Goal: Information Seeking & Learning: Learn about a topic

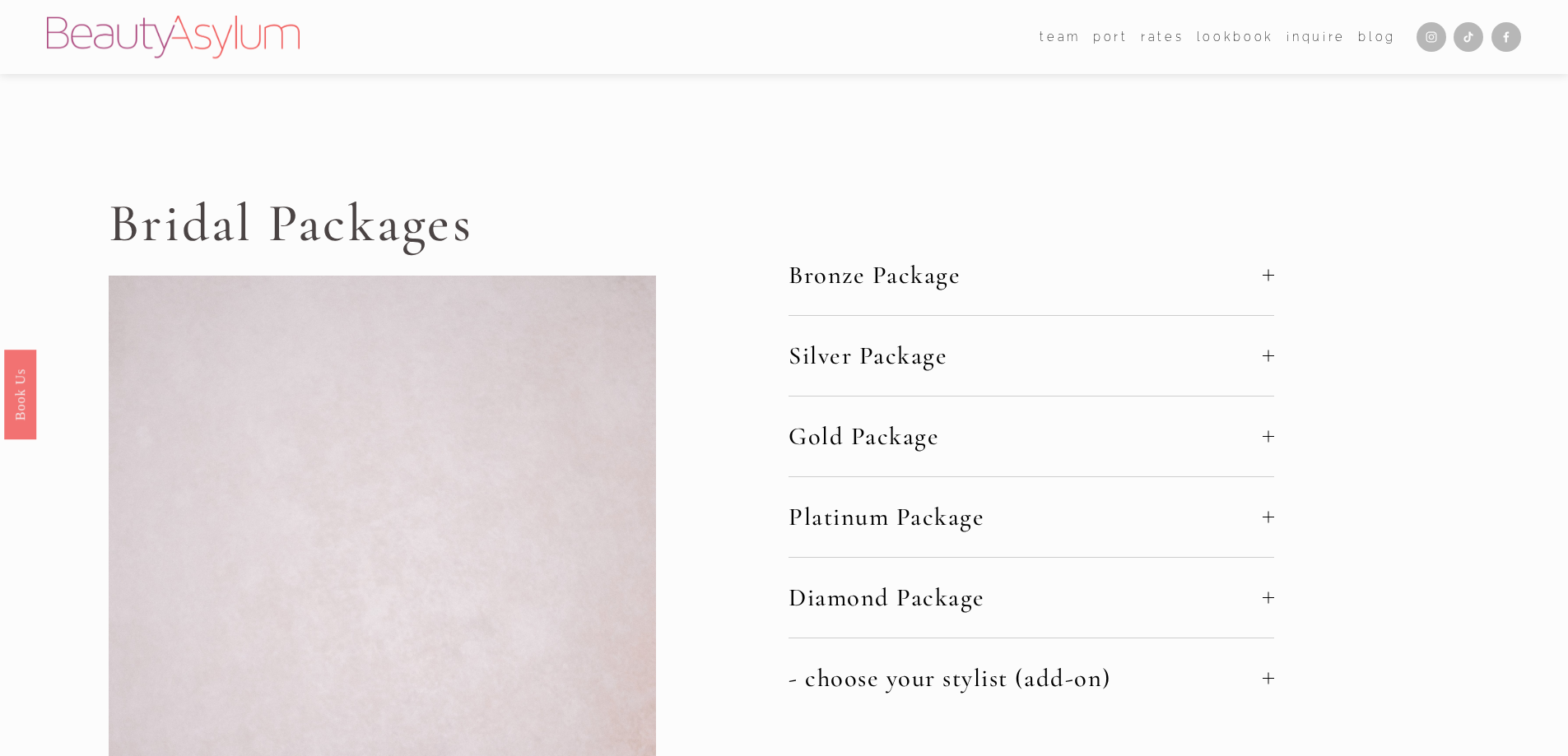
click at [851, 288] on span "Bronze Package" at bounding box center [1026, 275] width 474 height 31
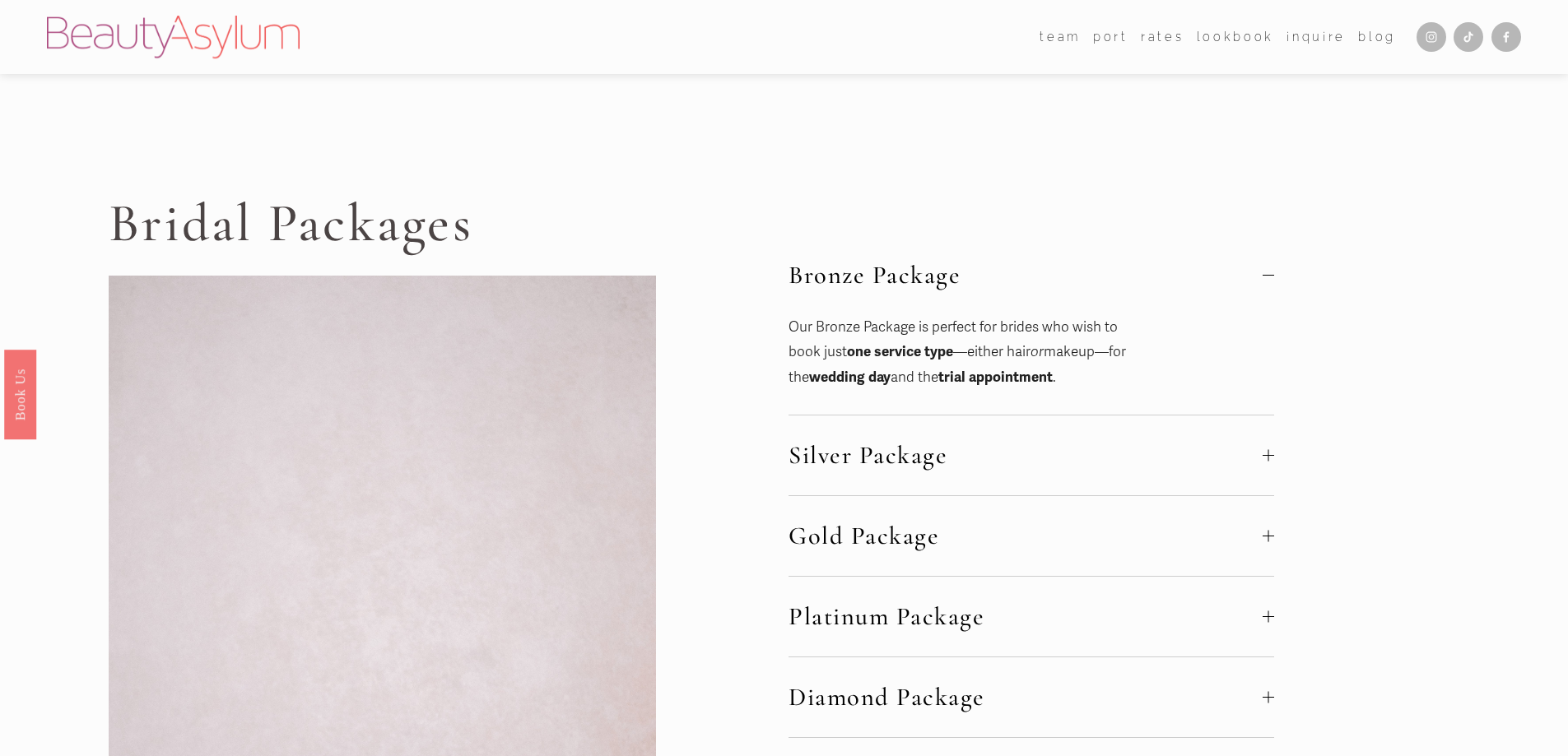
click at [865, 279] on span "Bronze Package" at bounding box center [1026, 275] width 474 height 31
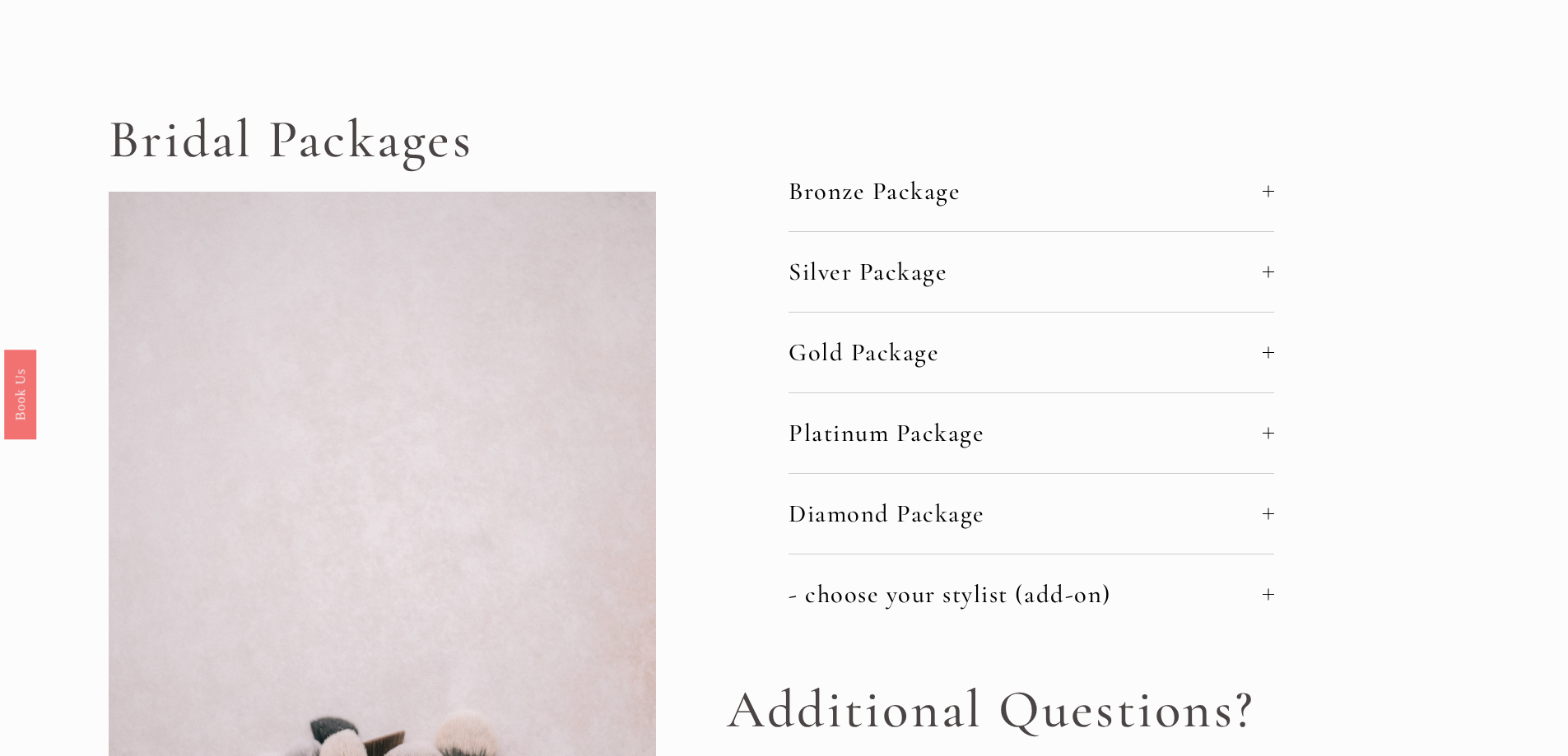
scroll to position [165, 0]
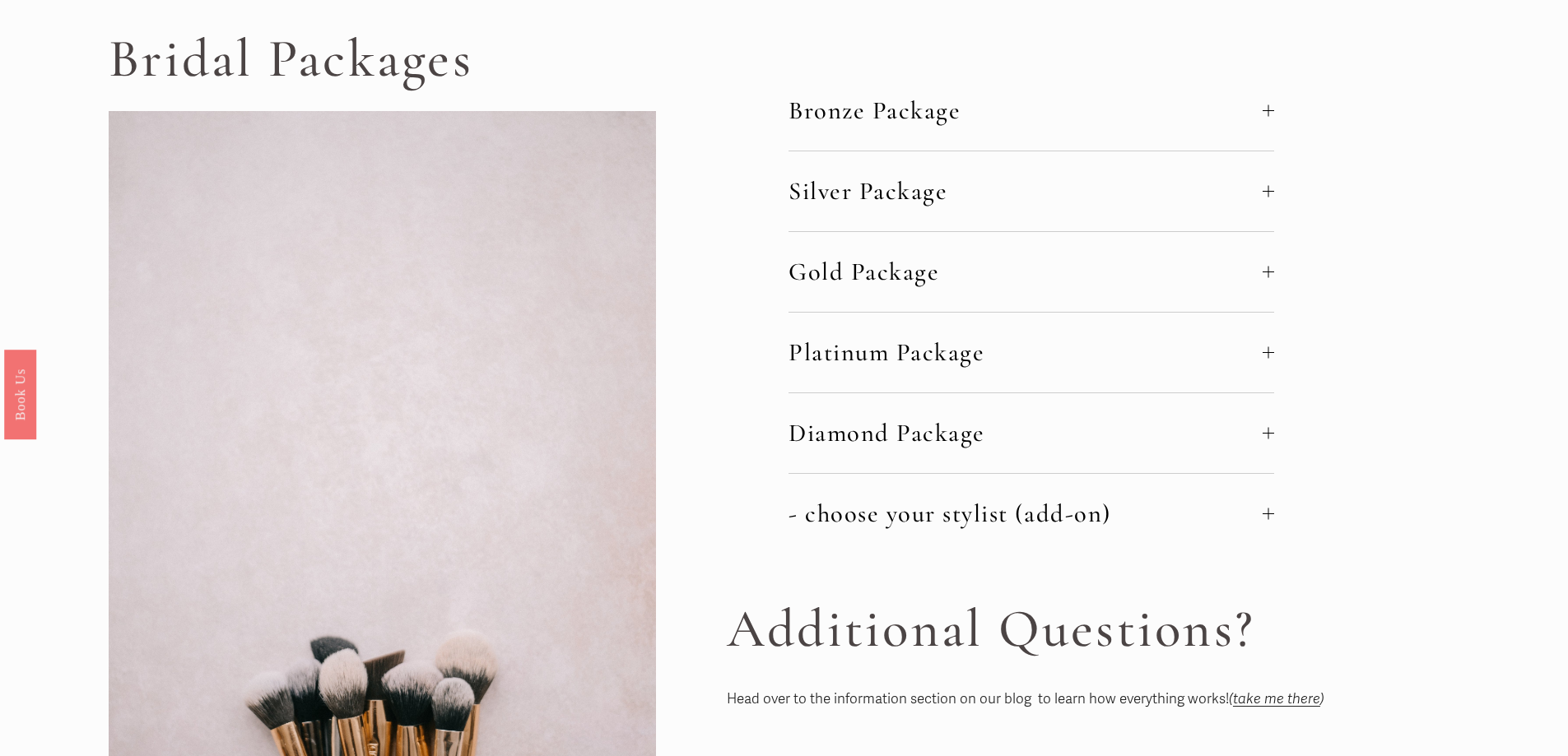
click at [963, 509] on span "- choose your stylist (add-on)" at bounding box center [1026, 515] width 474 height 31
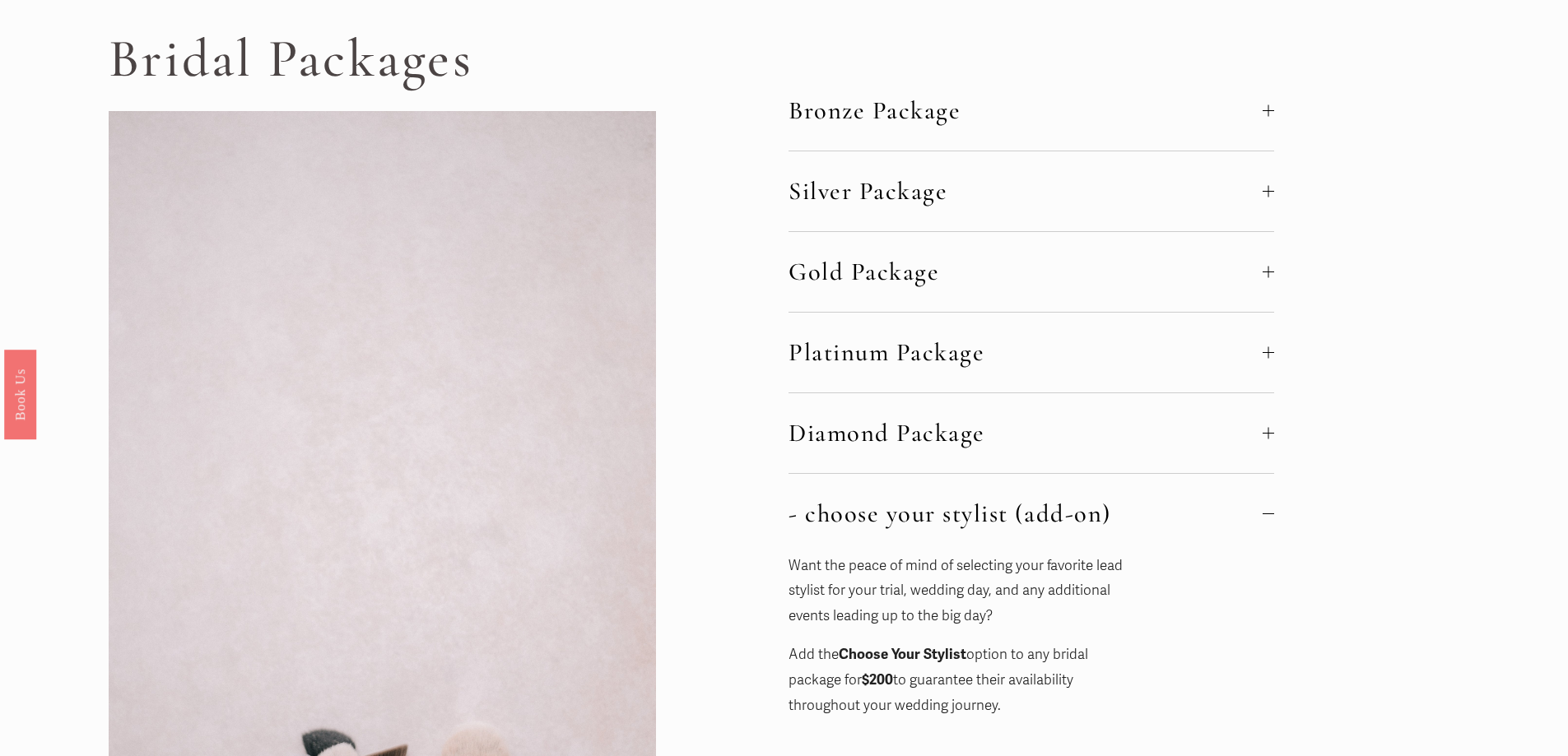
click at [963, 509] on span "- choose your stylist (add-on)" at bounding box center [1026, 515] width 474 height 31
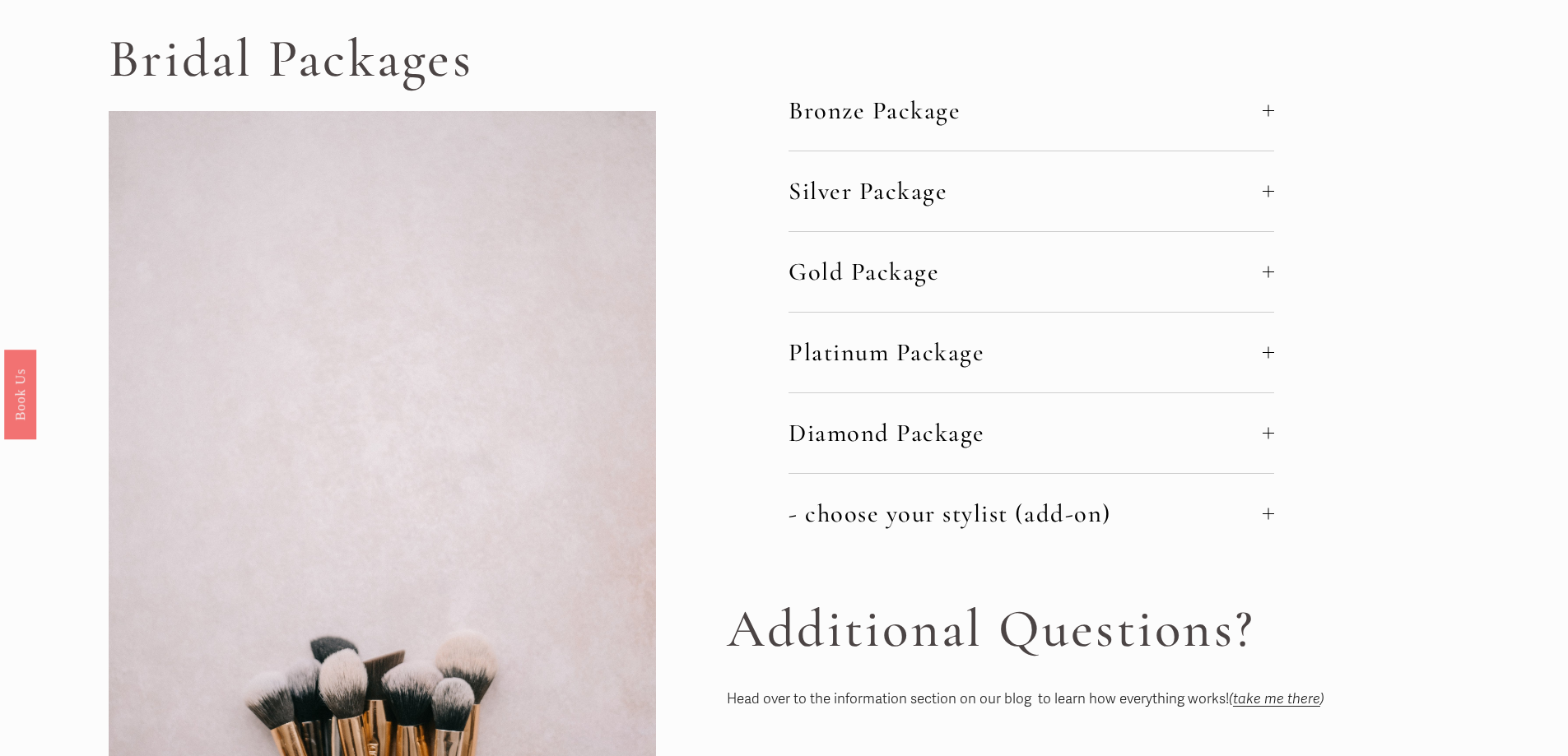
click at [1038, 138] on button "Bronze Package" at bounding box center [1031, 110] width 486 height 80
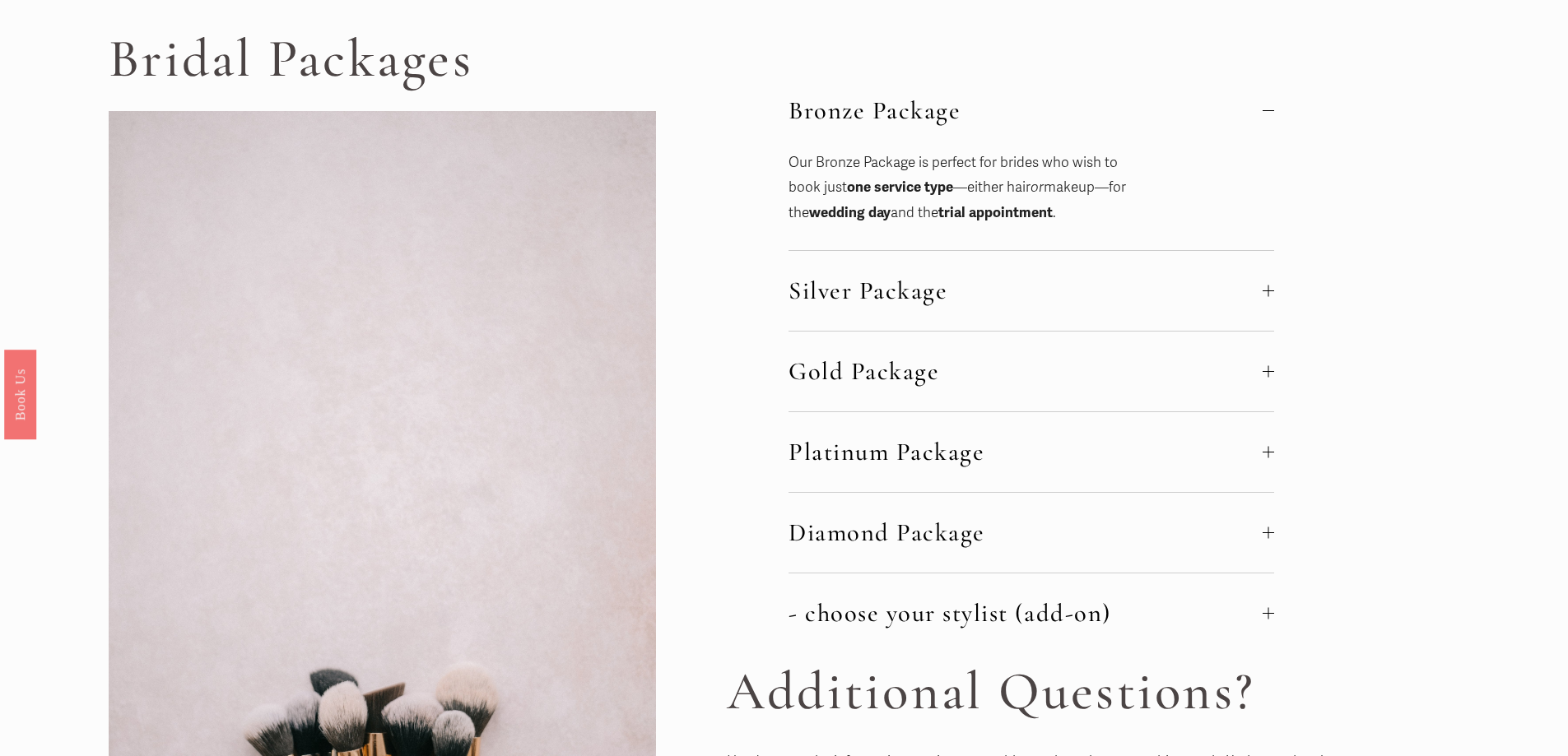
click at [890, 207] on strong "wedding day" at bounding box center [849, 213] width 81 height 17
click at [961, 213] on p "Our Bronze Package is perfect for brides who wish to book just one service type…" at bounding box center [958, 188] width 340 height 76
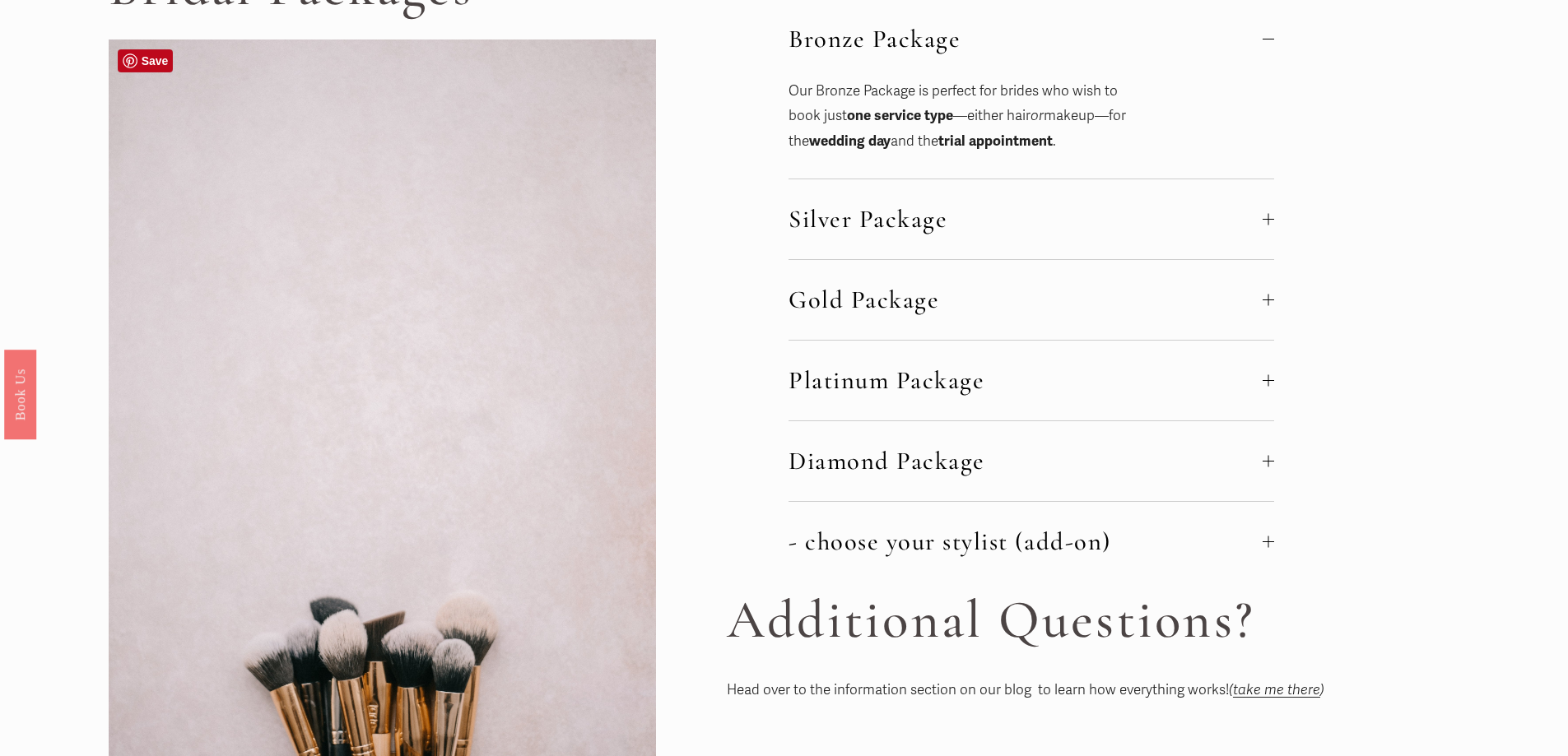
scroll to position [0, 0]
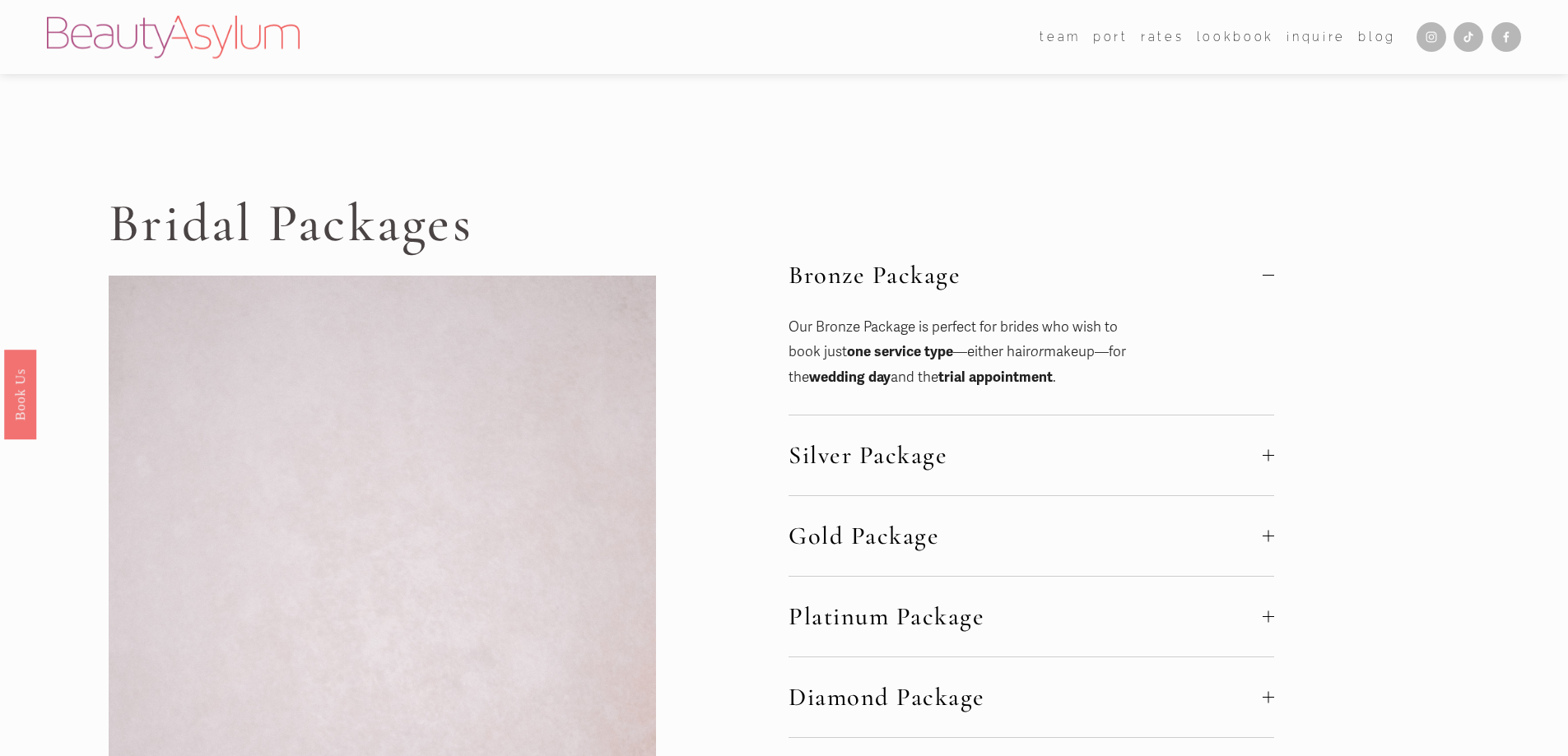
click at [1164, 38] on link "Rates" at bounding box center [1163, 36] width 43 height 24
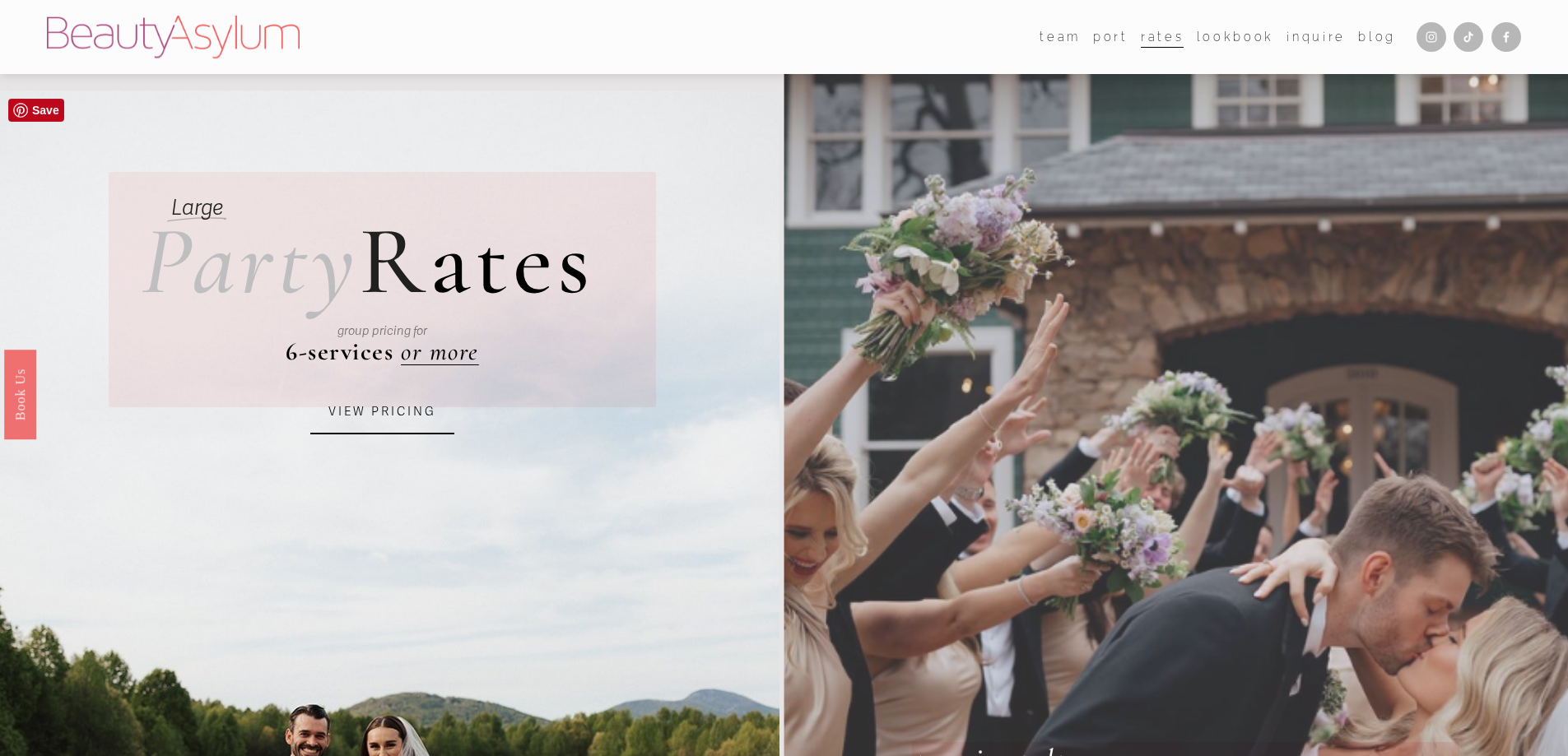
click at [334, 420] on link "VIEW PRICING" at bounding box center [382, 412] width 144 height 44
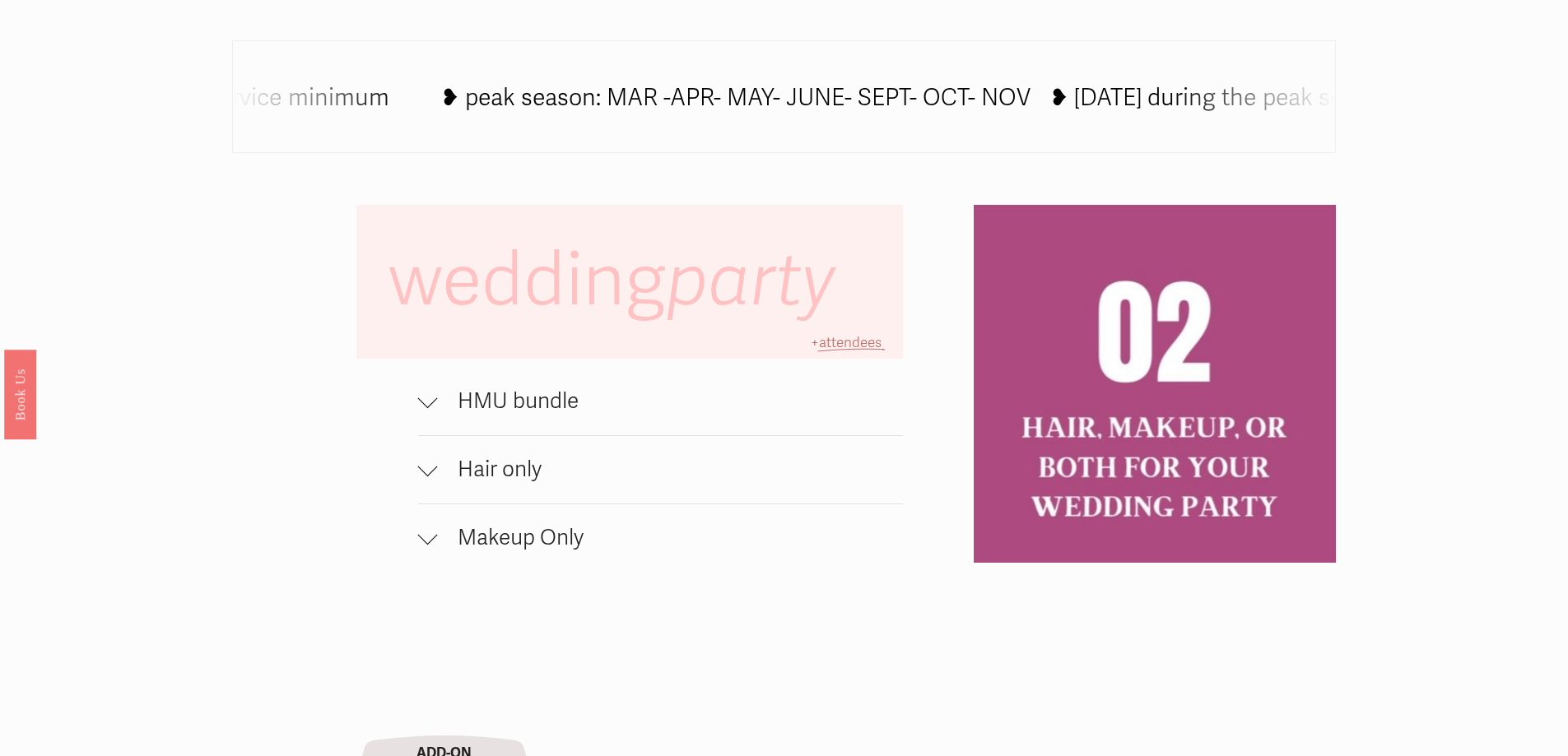
scroll to position [1153, 0]
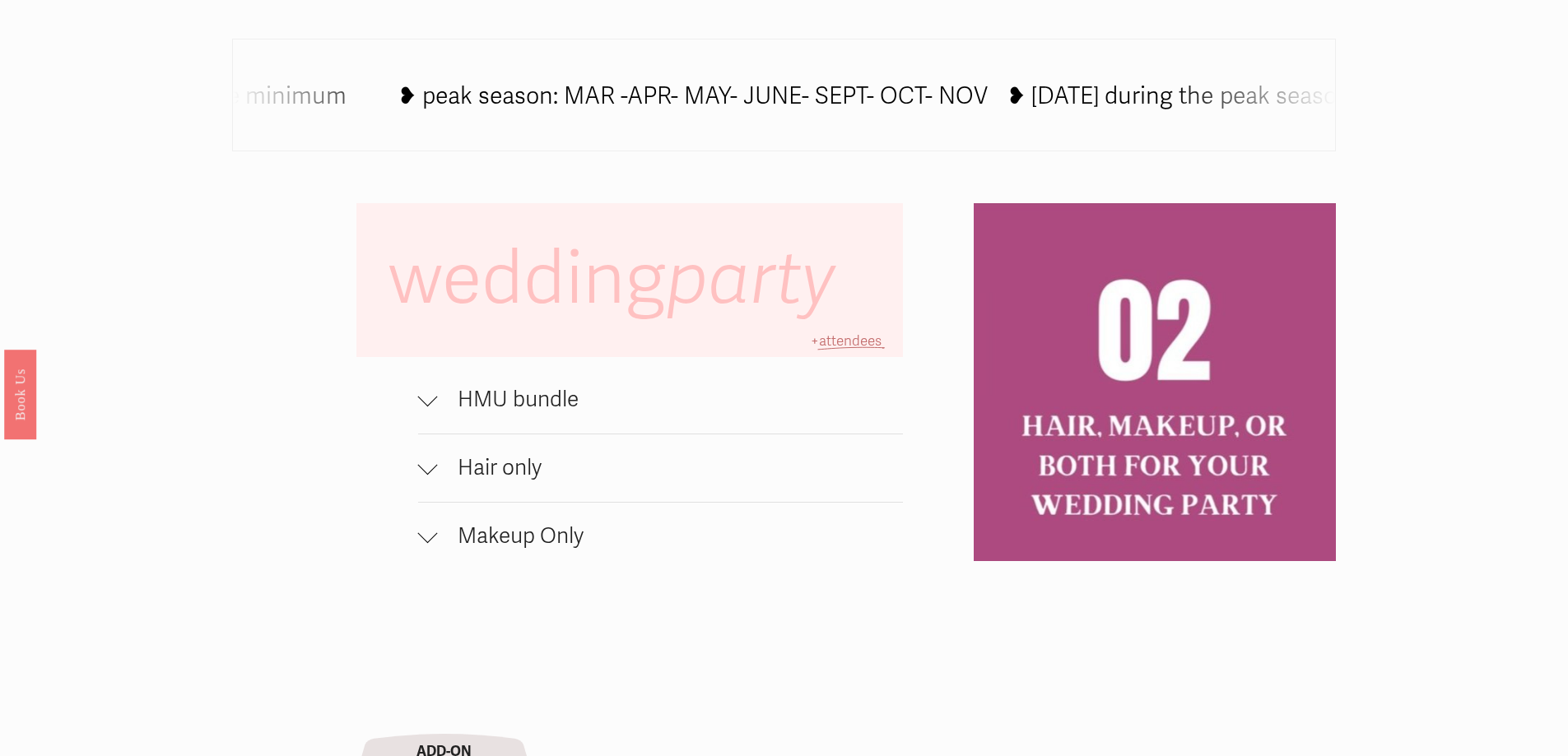
click at [497, 391] on button "HMU bundle" at bounding box center [660, 400] width 486 height 67
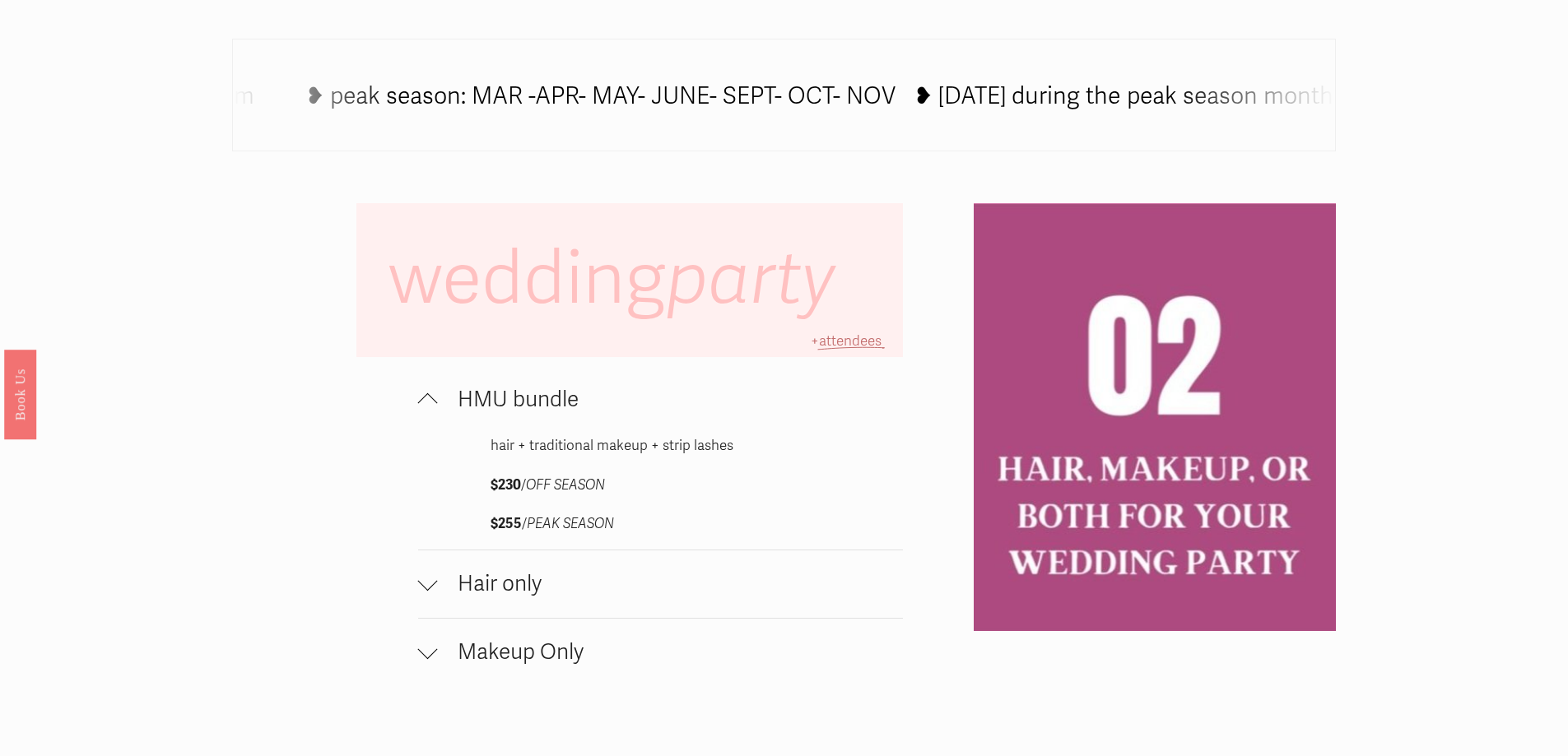
click at [497, 391] on button "HMU bundle" at bounding box center [660, 400] width 486 height 67
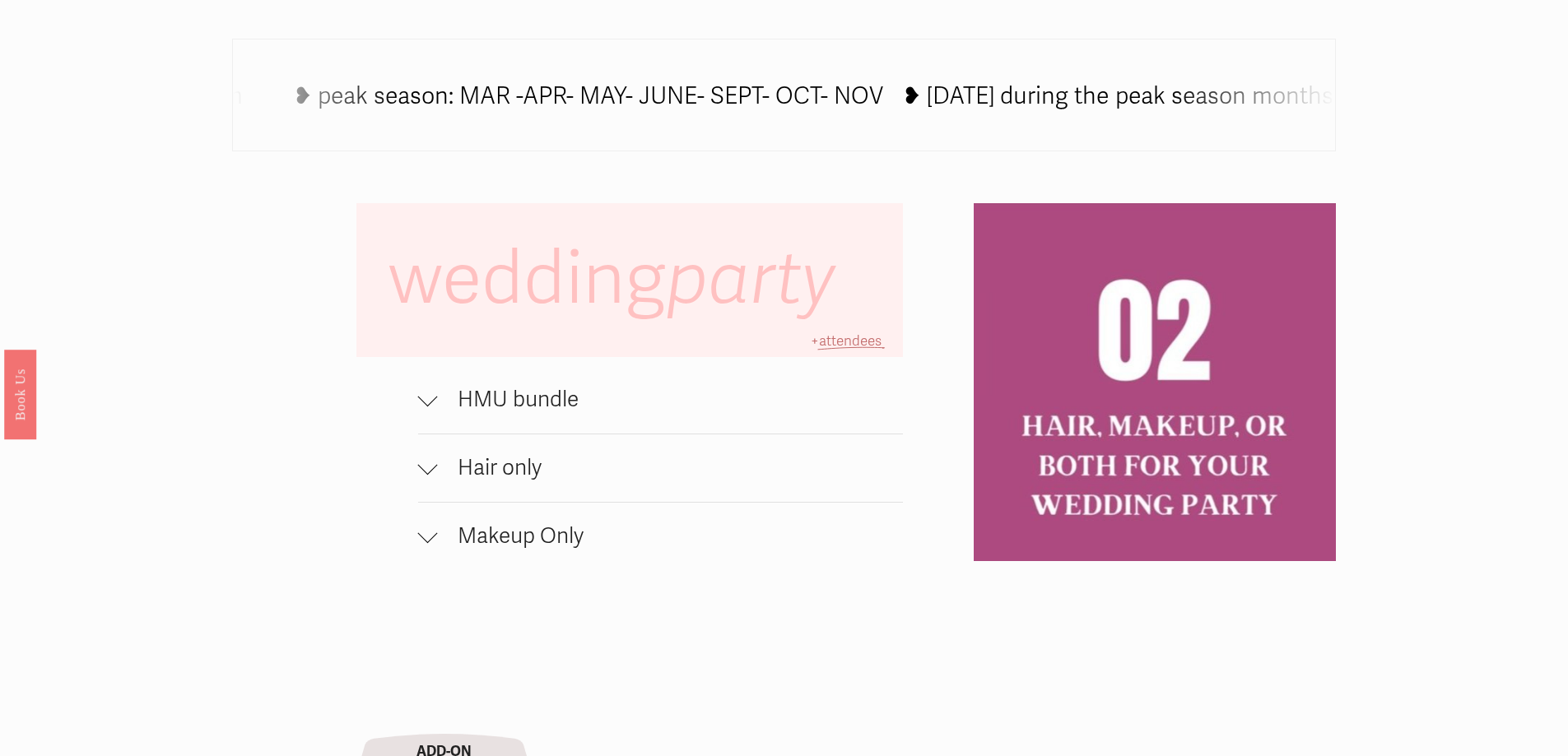
click at [545, 566] on button "Makeup Only" at bounding box center [660, 537] width 486 height 67
